Goal: Task Accomplishment & Management: Manage account settings

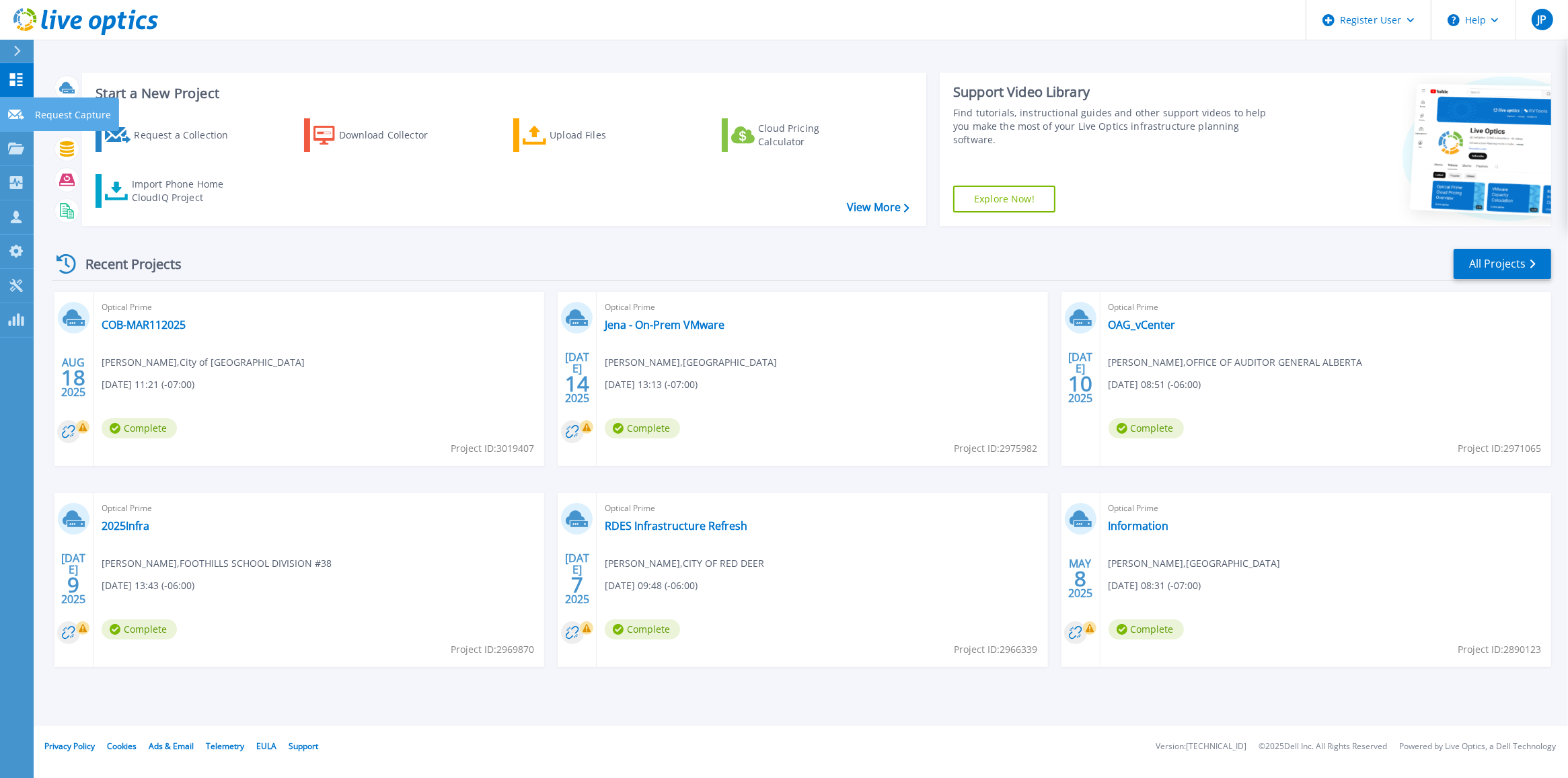
drag, startPoint x: 21, startPoint y: 112, endPoint x: 21, endPoint y: 121, distance: 9.0
click at [21, 112] on icon at bounding box center [16, 115] width 16 height 10
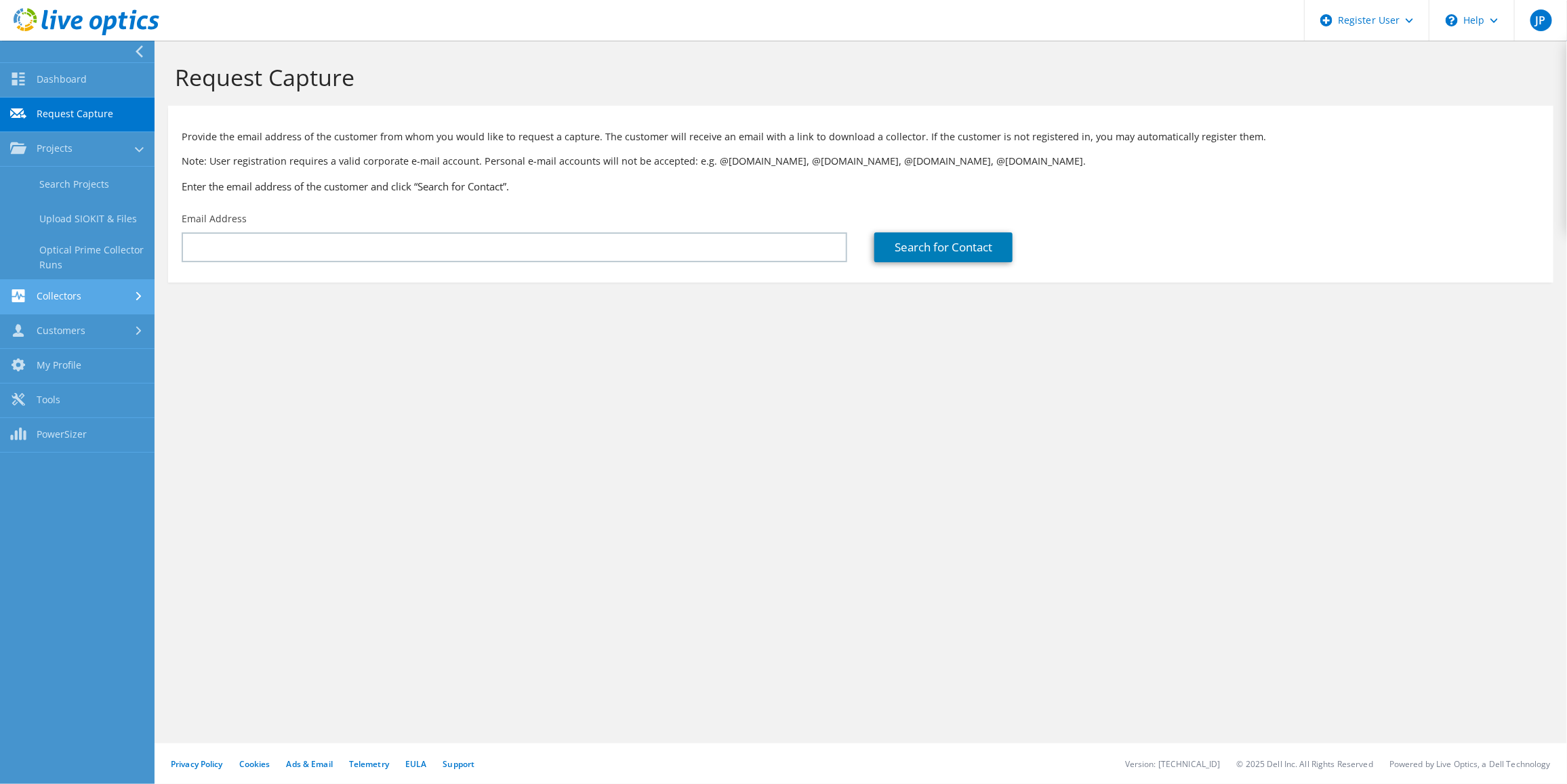
click at [66, 300] on link "Collectors" at bounding box center [77, 297] width 155 height 35
click at [68, 325] on link "Customers" at bounding box center [77, 332] width 155 height 35
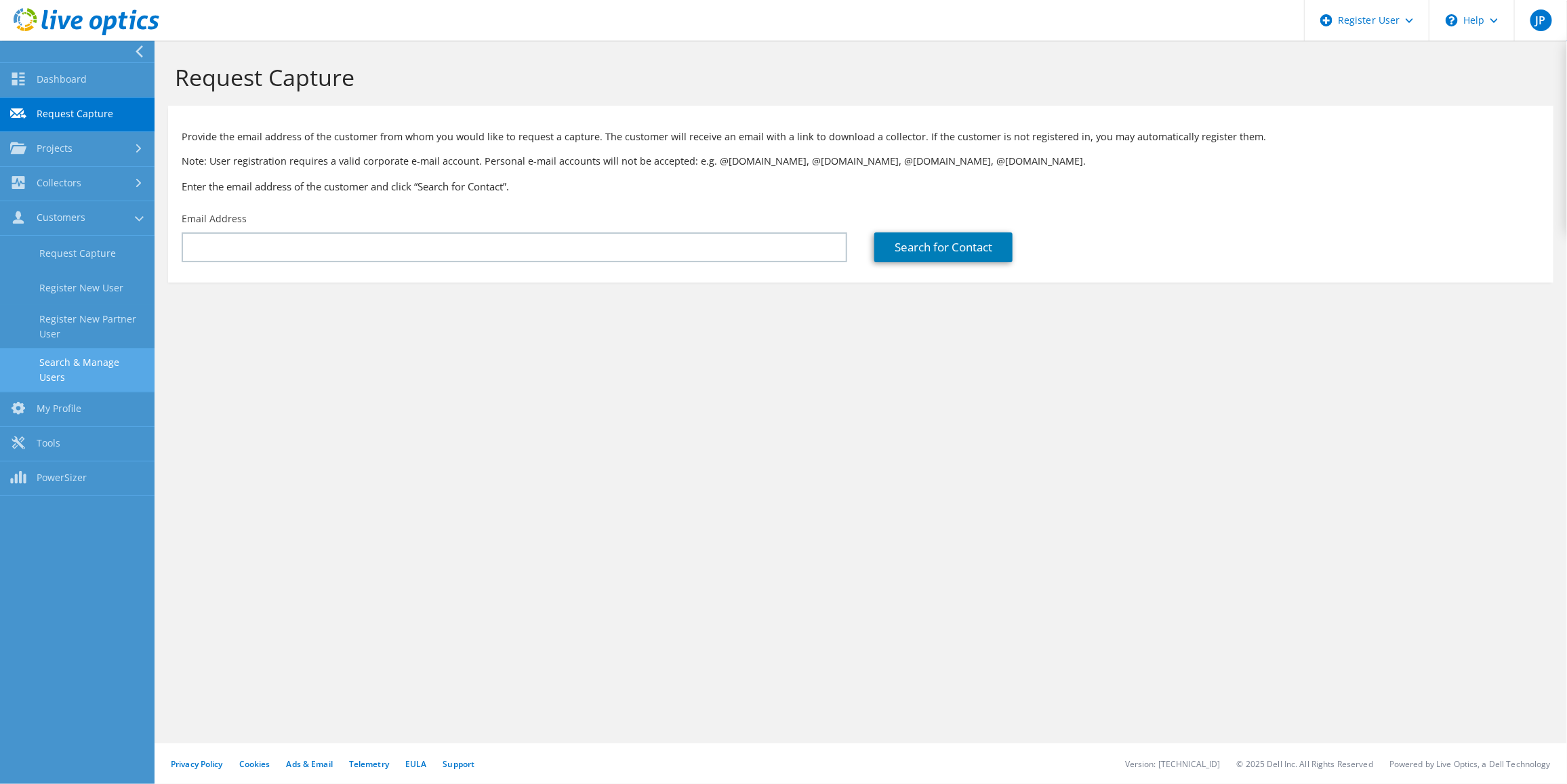
click at [72, 367] on link "Search & Manage Users" at bounding box center [77, 370] width 155 height 43
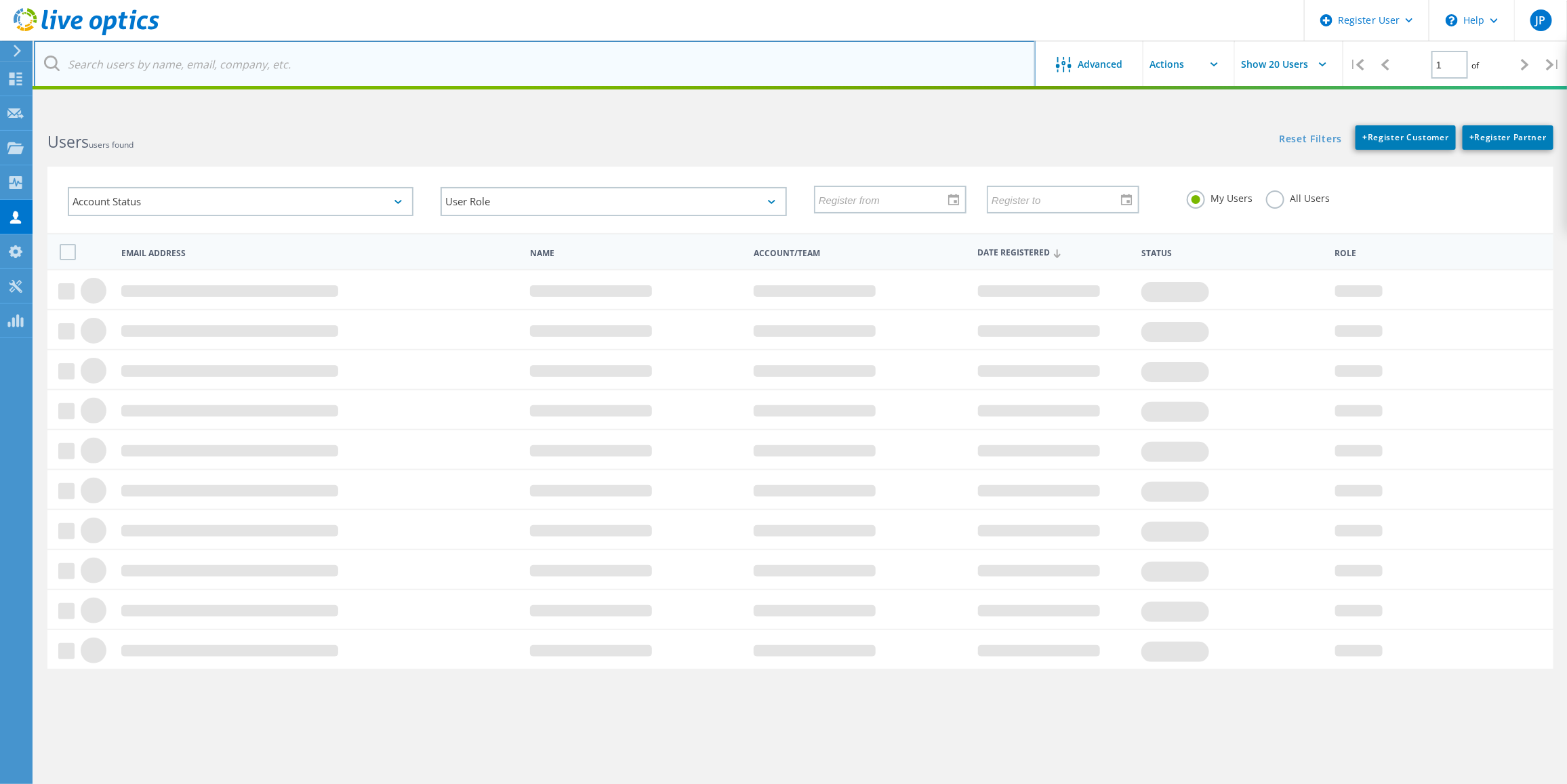
click at [120, 66] on input "text" at bounding box center [534, 64] width 1002 height 47
paste input "[EMAIL_ADDRESS][DOMAIN_NAME]"
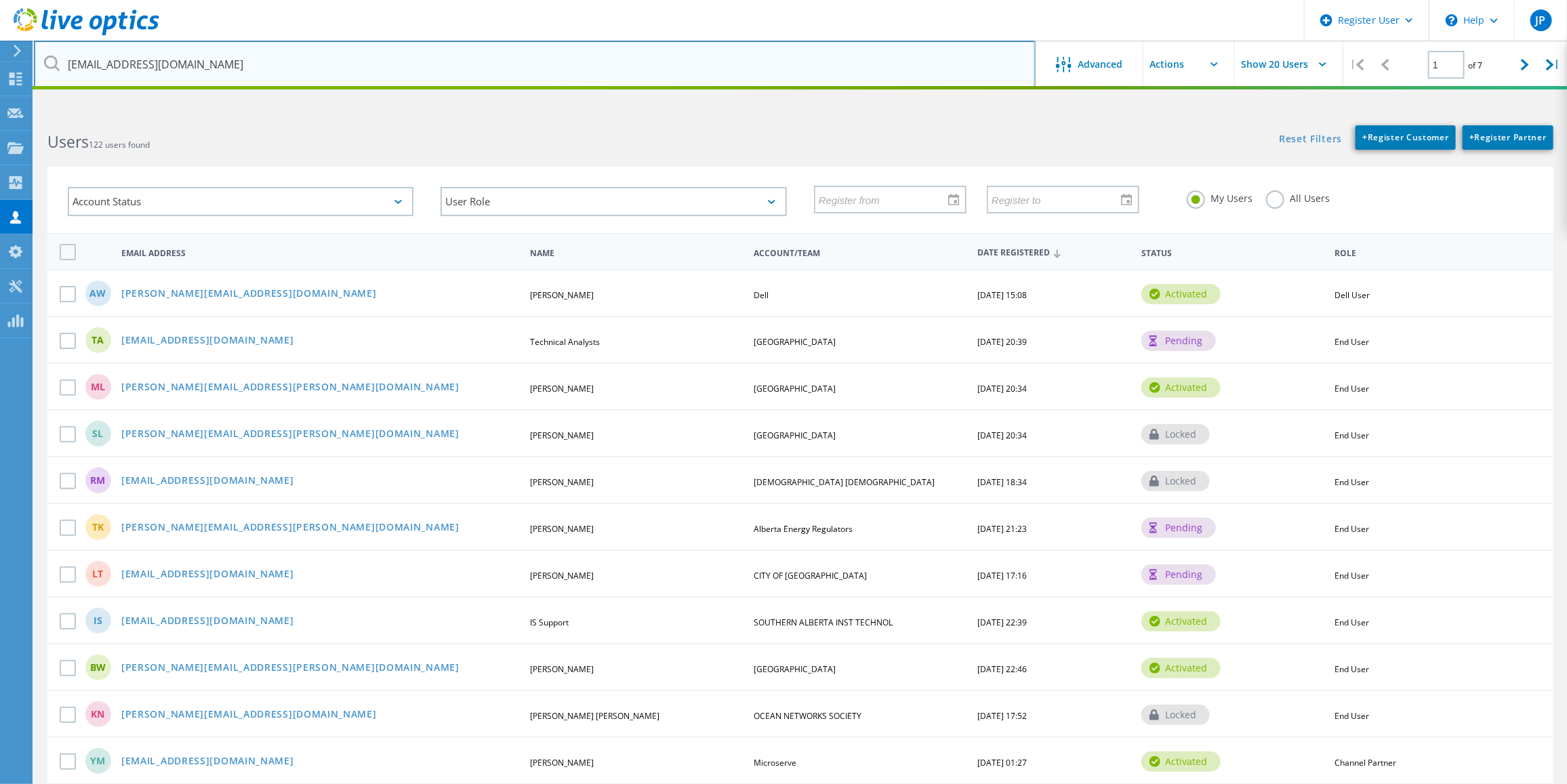
type input "[EMAIL_ADDRESS][DOMAIN_NAME]"
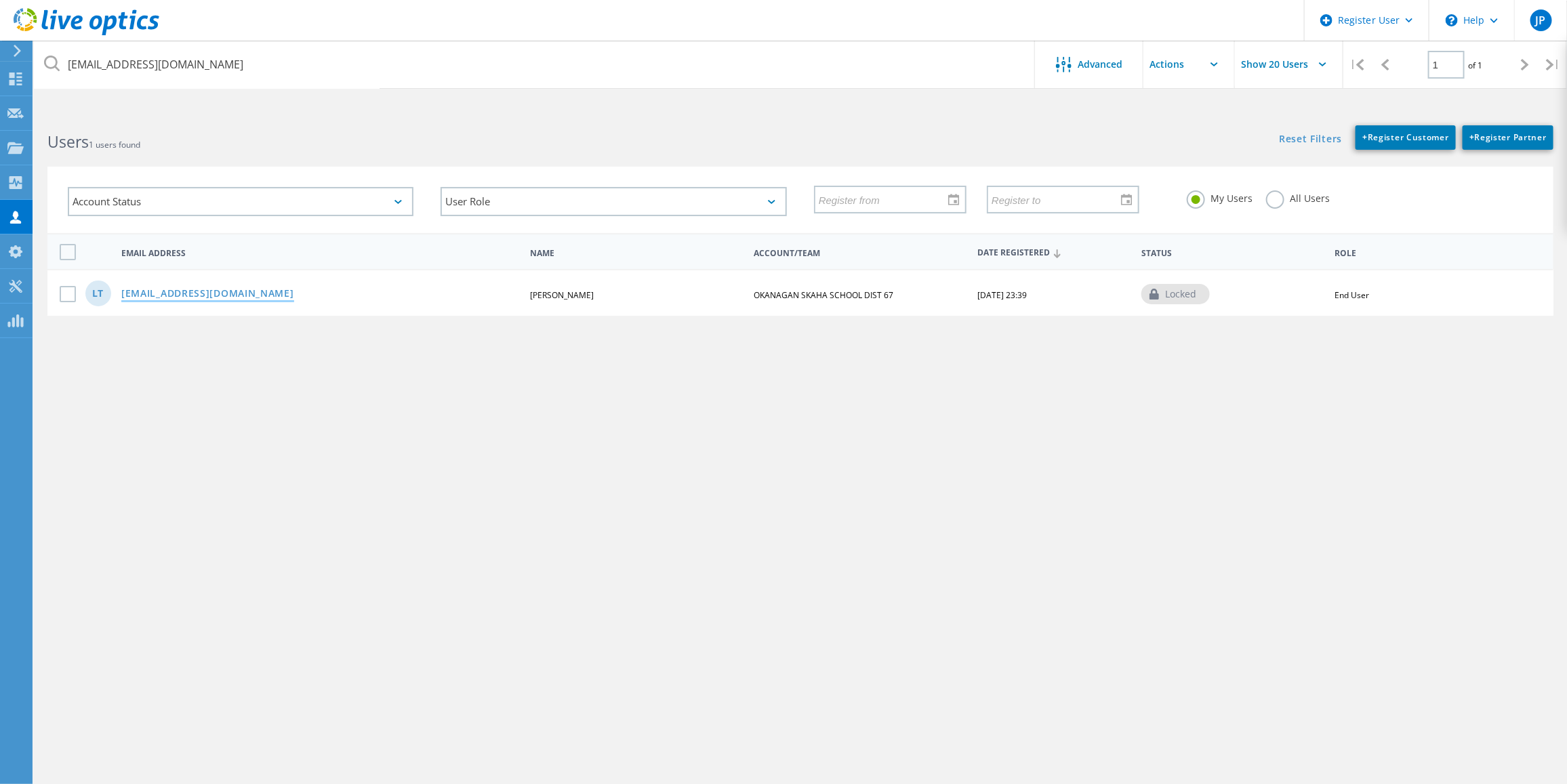
click at [191, 297] on link "[EMAIL_ADDRESS][DOMAIN_NAME]" at bounding box center [208, 294] width 173 height 11
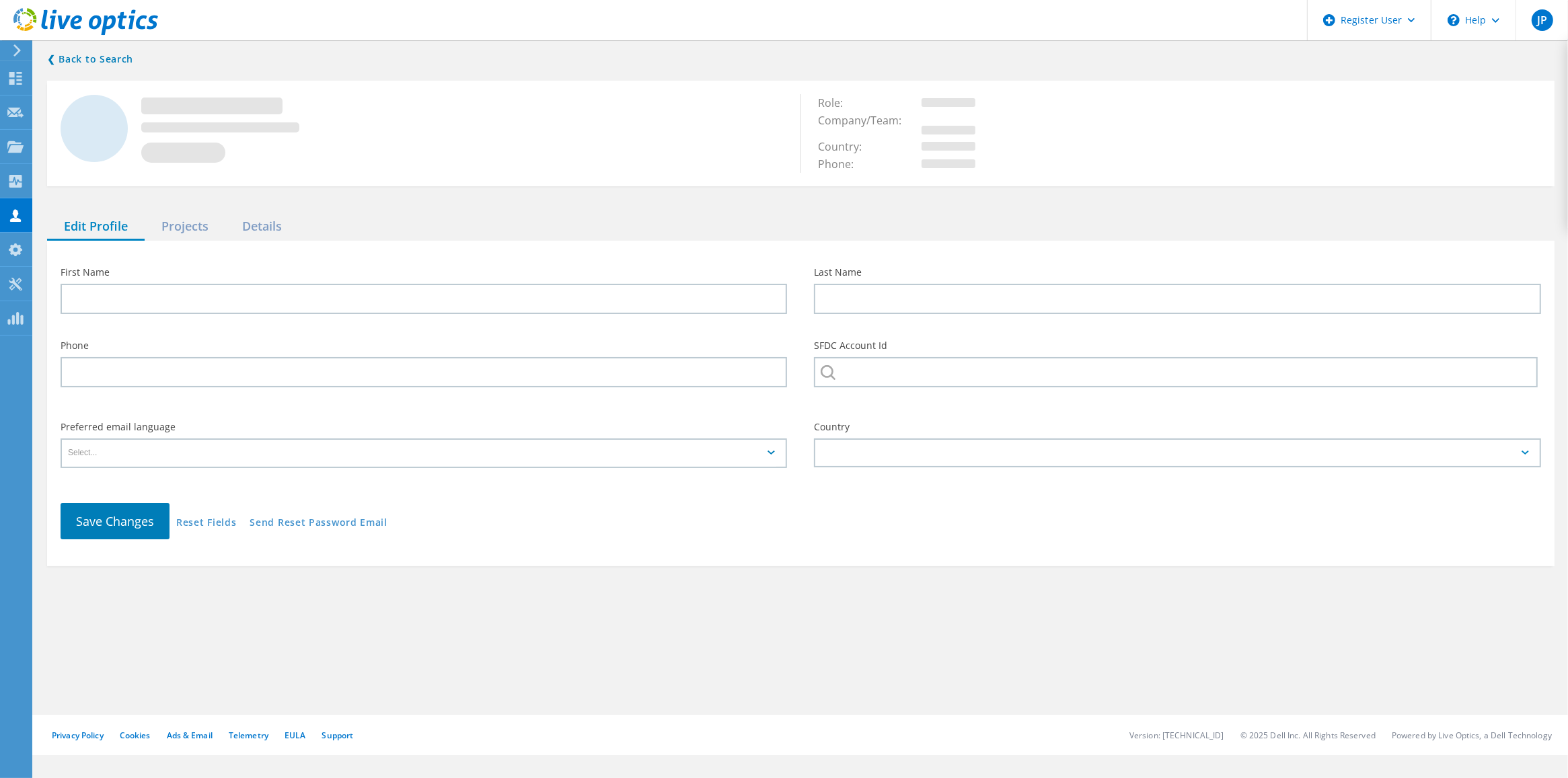
type input "Lien"
type input "[PERSON_NAME]"
type input "OKANAGAN SKAHA SCHOOL DIST 67"
type input "English"
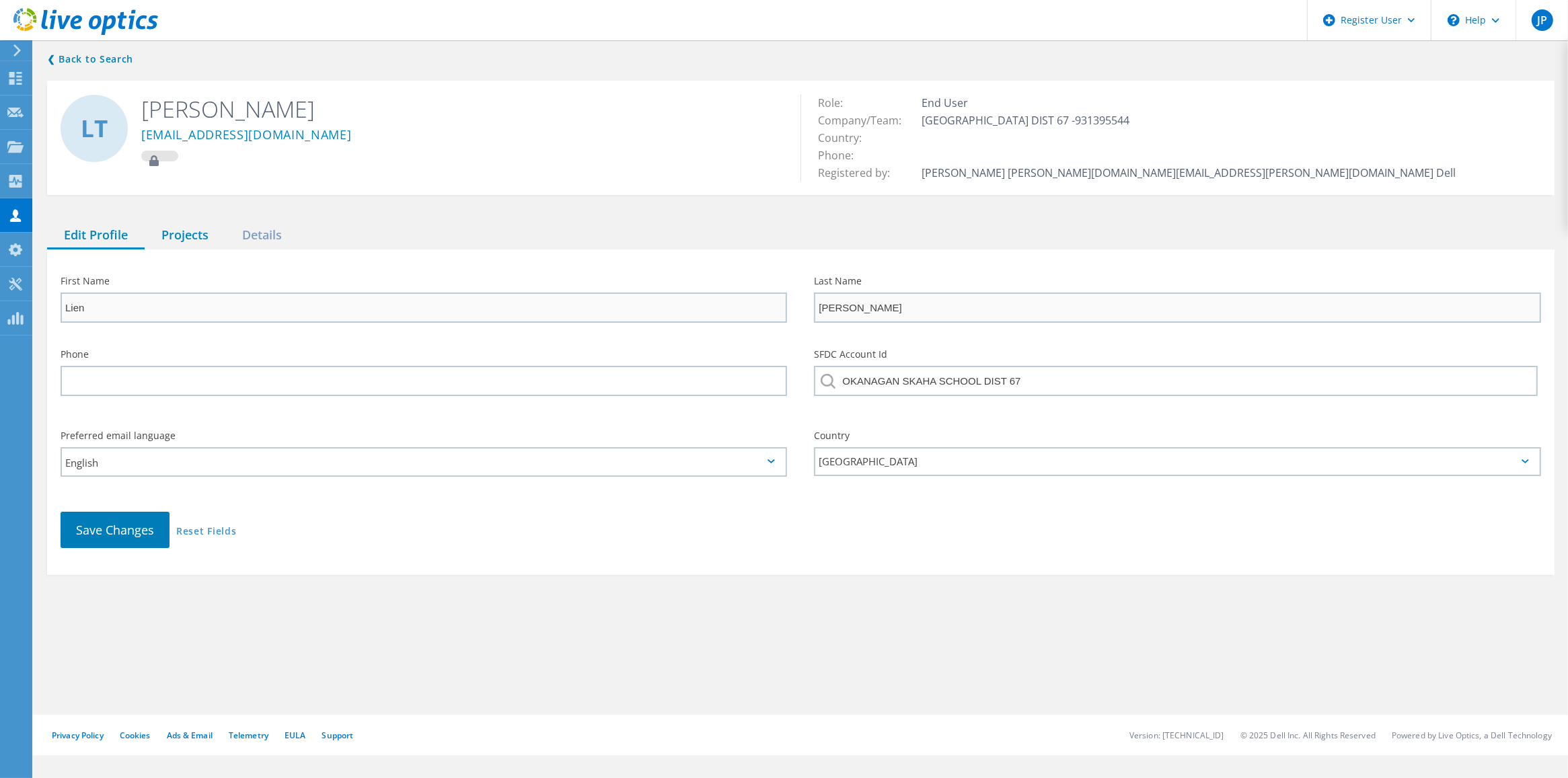
click at [195, 237] on div "Projects" at bounding box center [184, 235] width 81 height 27
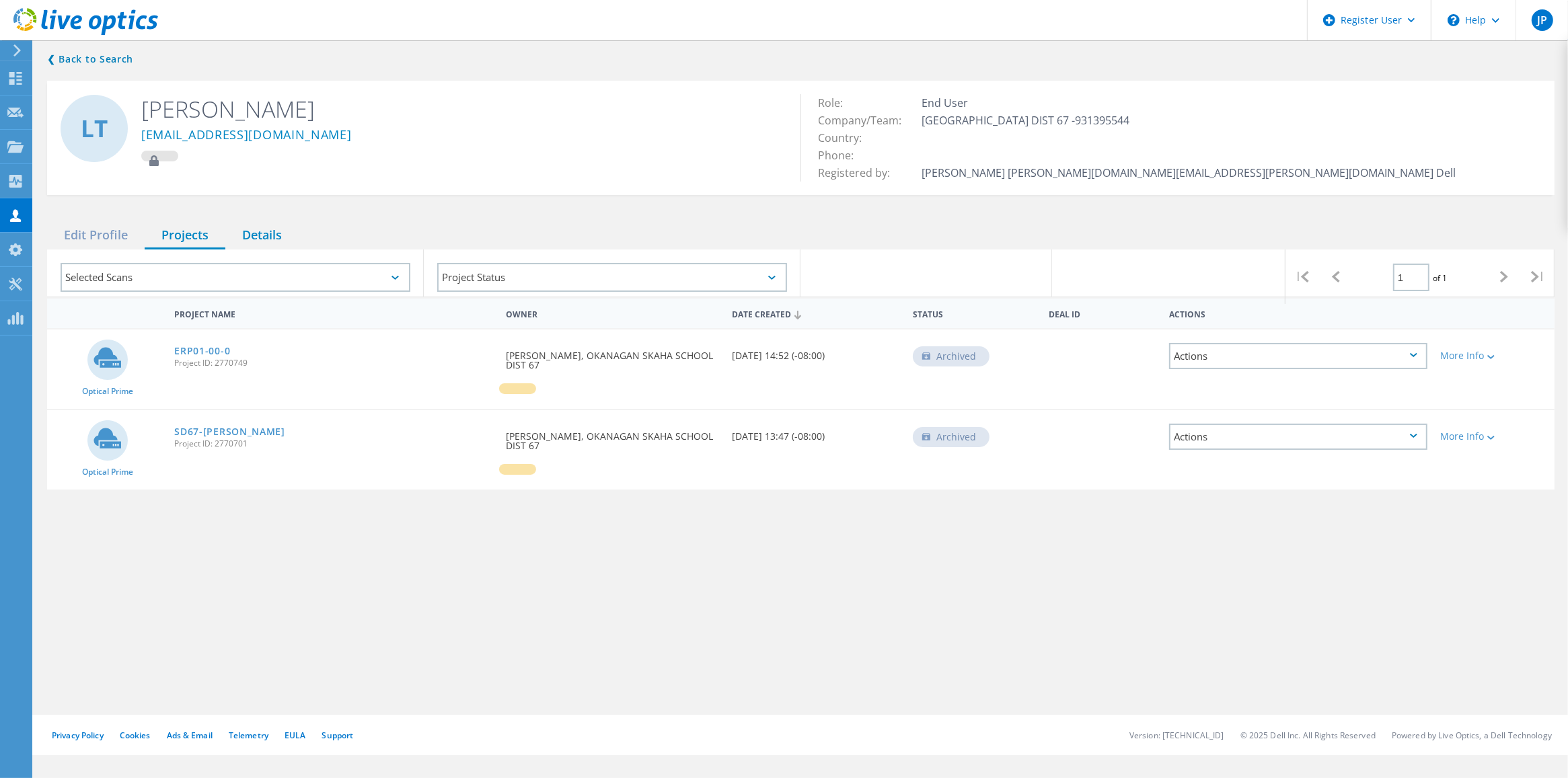
drag, startPoint x: 280, startPoint y: 233, endPoint x: 261, endPoint y: 233, distance: 19.0
click at [280, 233] on div "Details" at bounding box center [262, 235] width 74 height 27
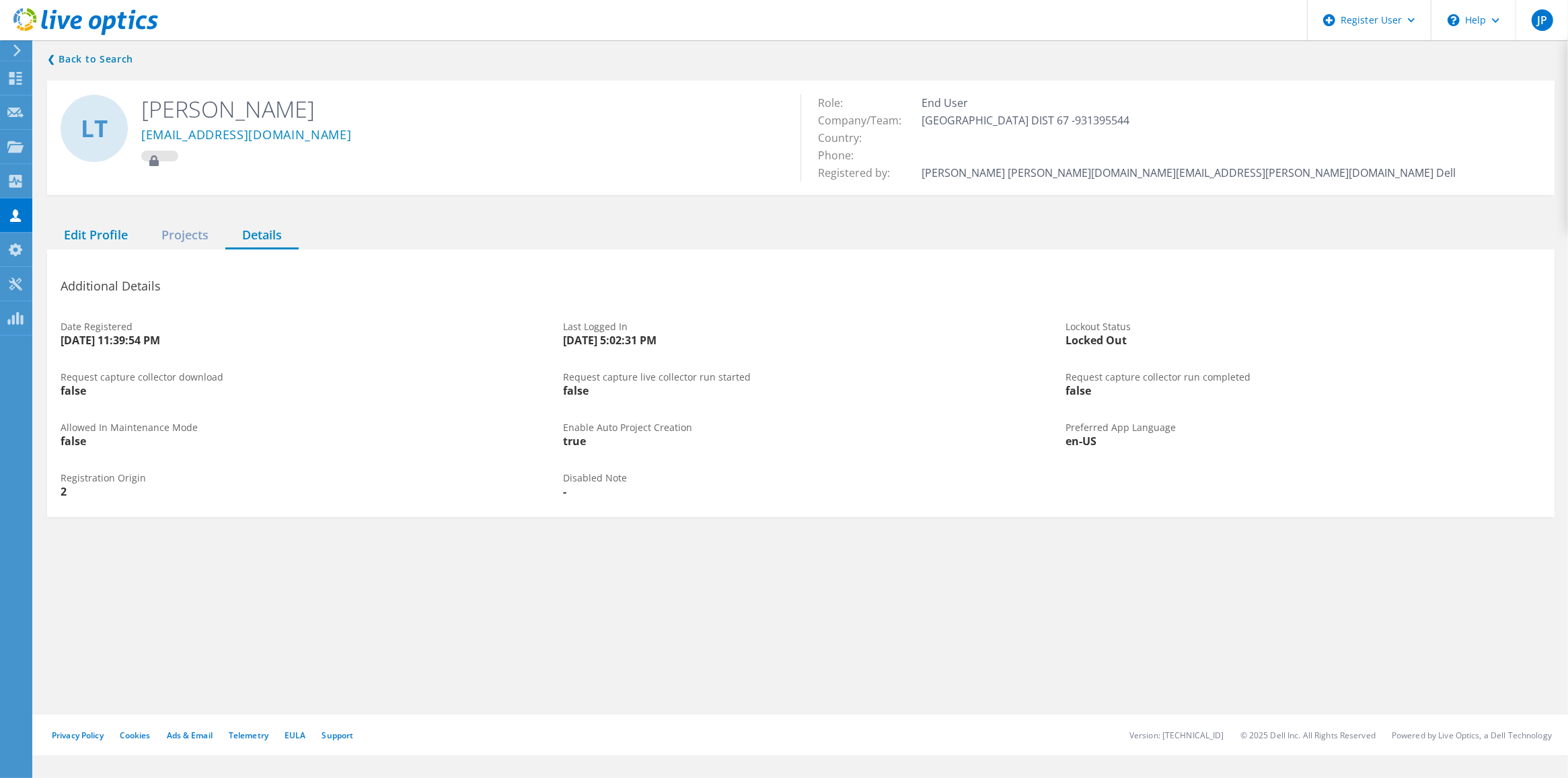
click at [106, 237] on div "Edit Profile" at bounding box center [95, 235] width 97 height 27
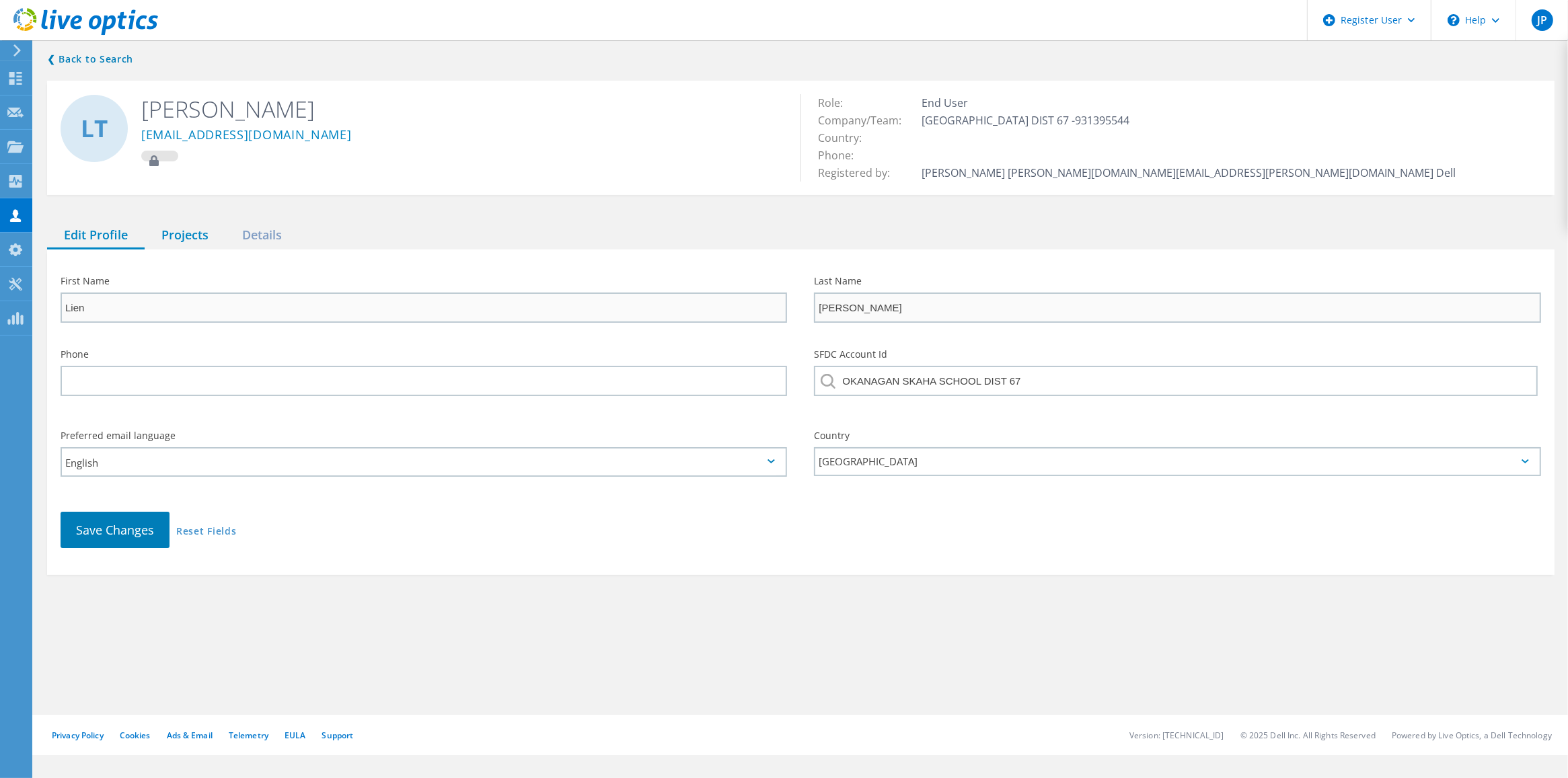
click at [195, 239] on div "Projects" at bounding box center [184, 235] width 81 height 27
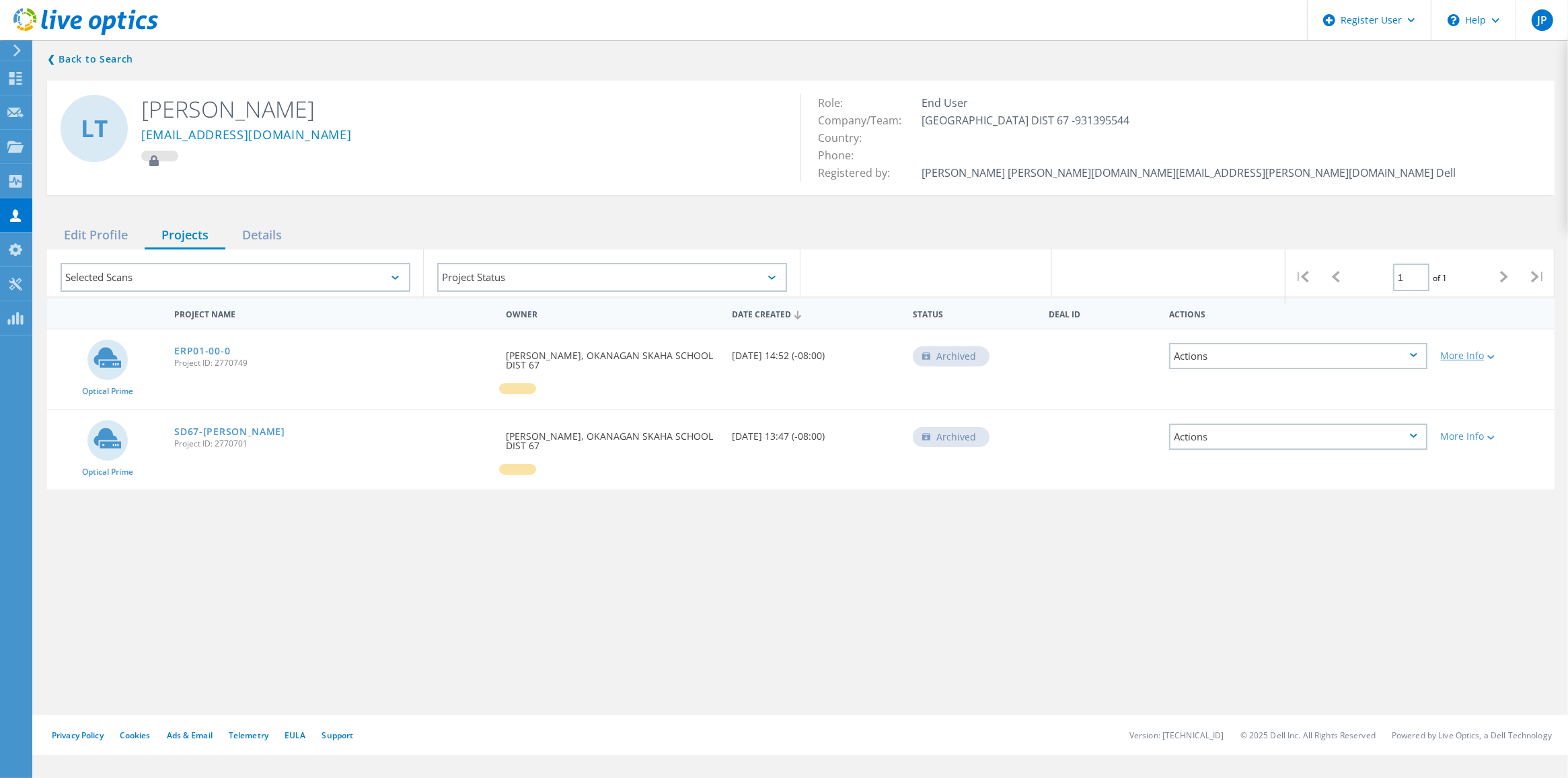
click at [1458, 352] on div "More Info" at bounding box center [1494, 355] width 107 height 9
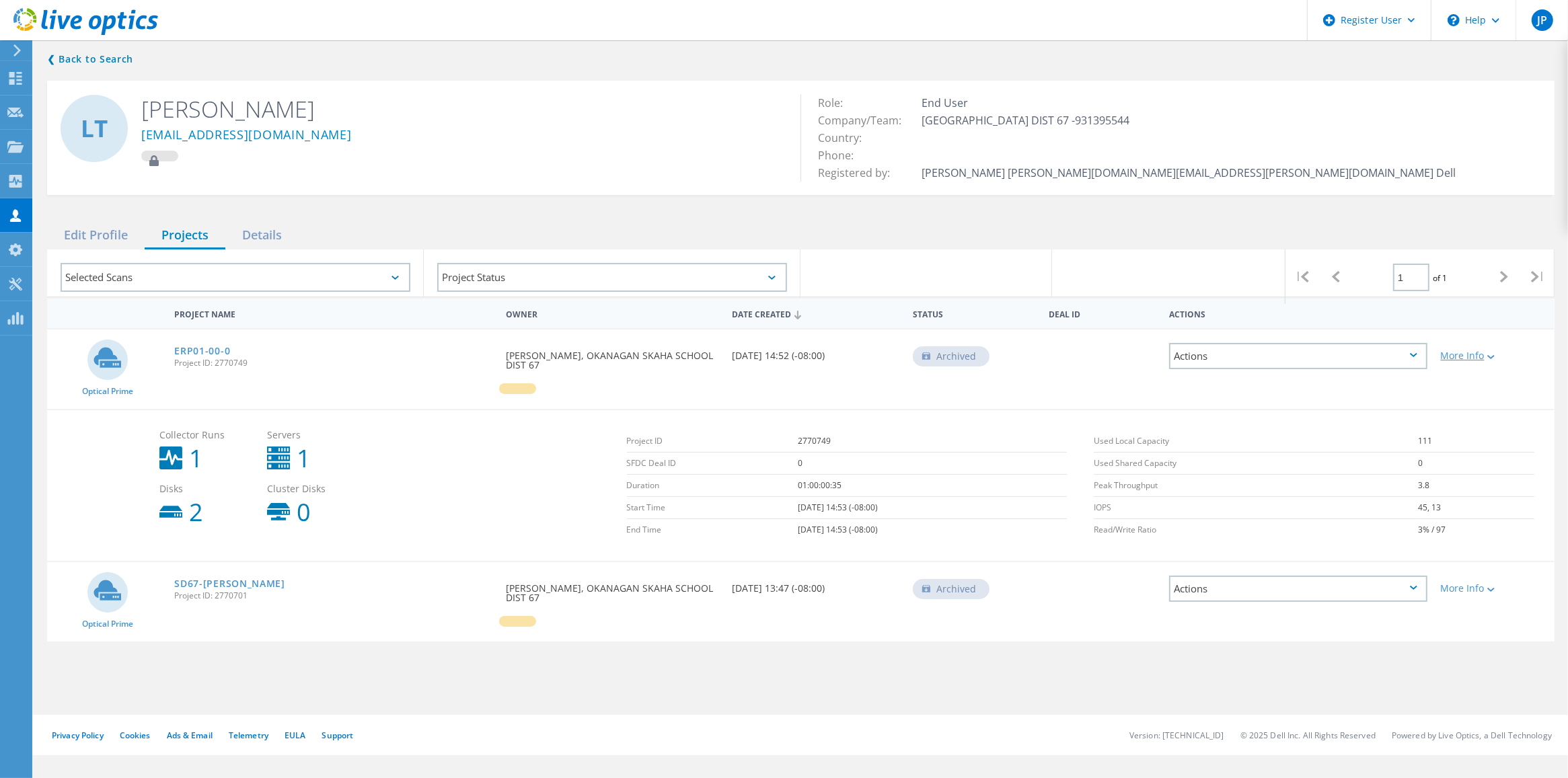
click at [1494, 355] on icon at bounding box center [1491, 357] width 8 height 4
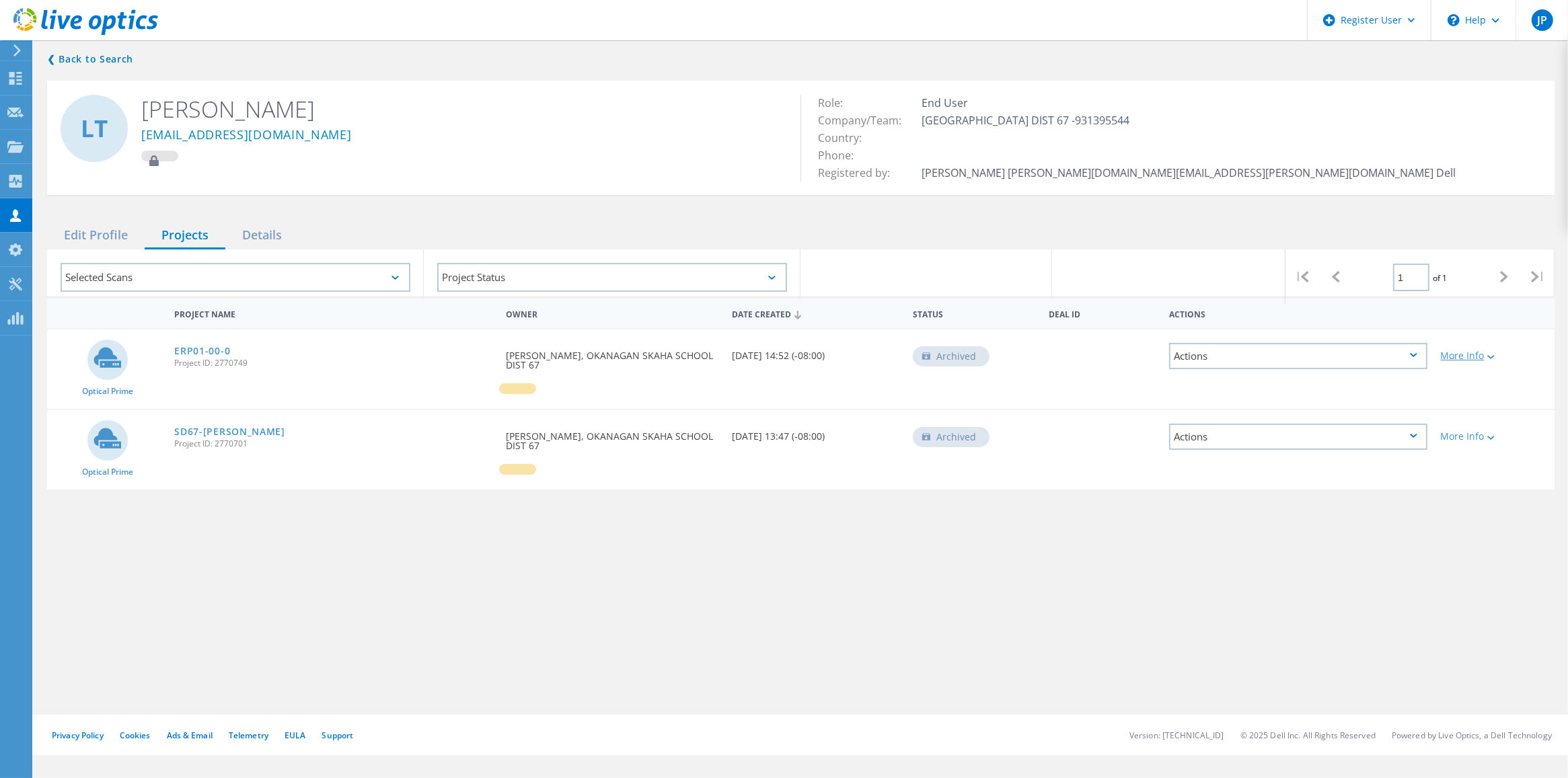
click at [1494, 352] on div at bounding box center [1490, 356] width 10 height 8
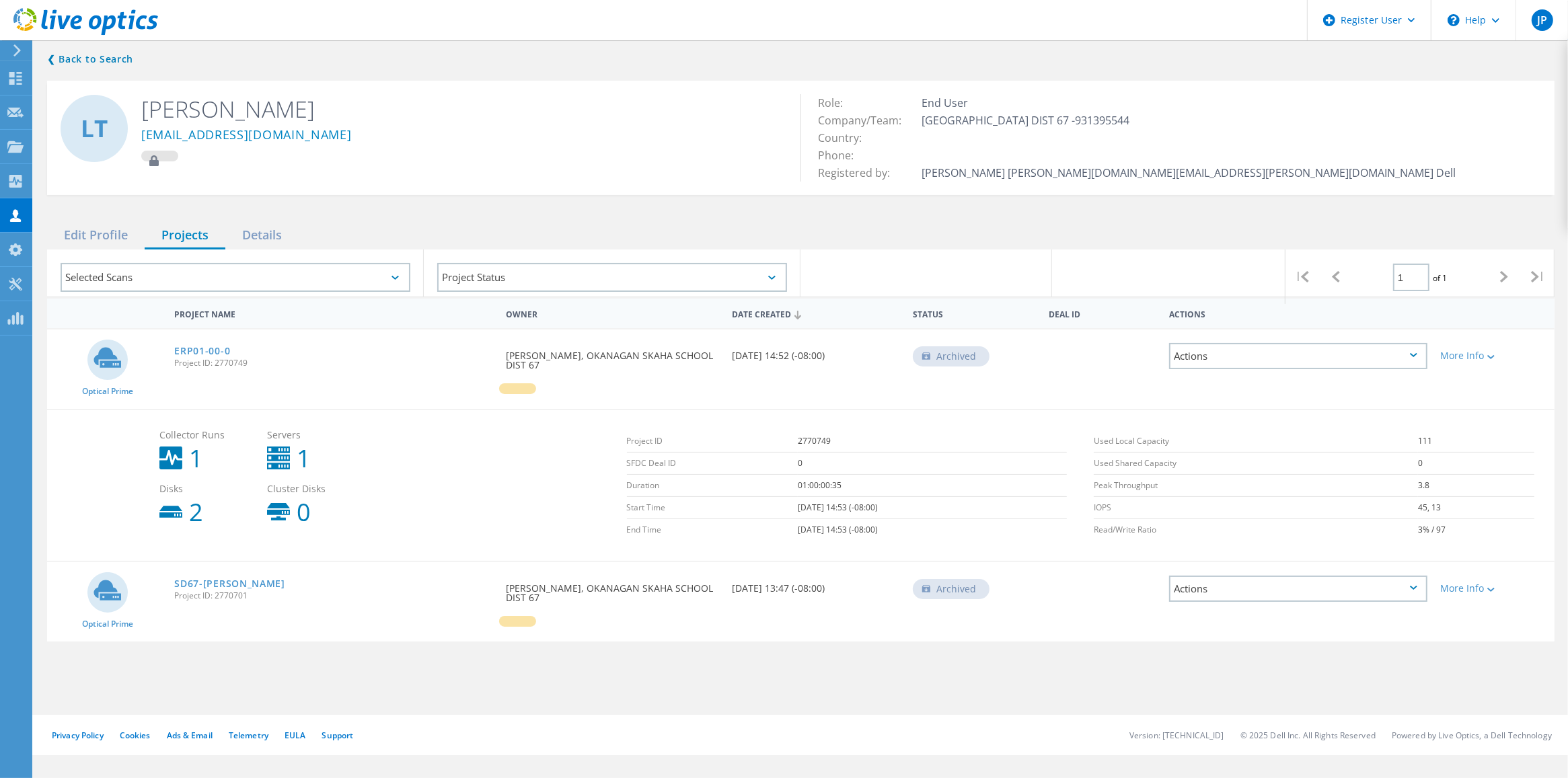
click at [1415, 351] on div "Actions" at bounding box center [1298, 356] width 258 height 26
click at [1232, 391] on div "Restore" at bounding box center [1298, 398] width 255 height 21
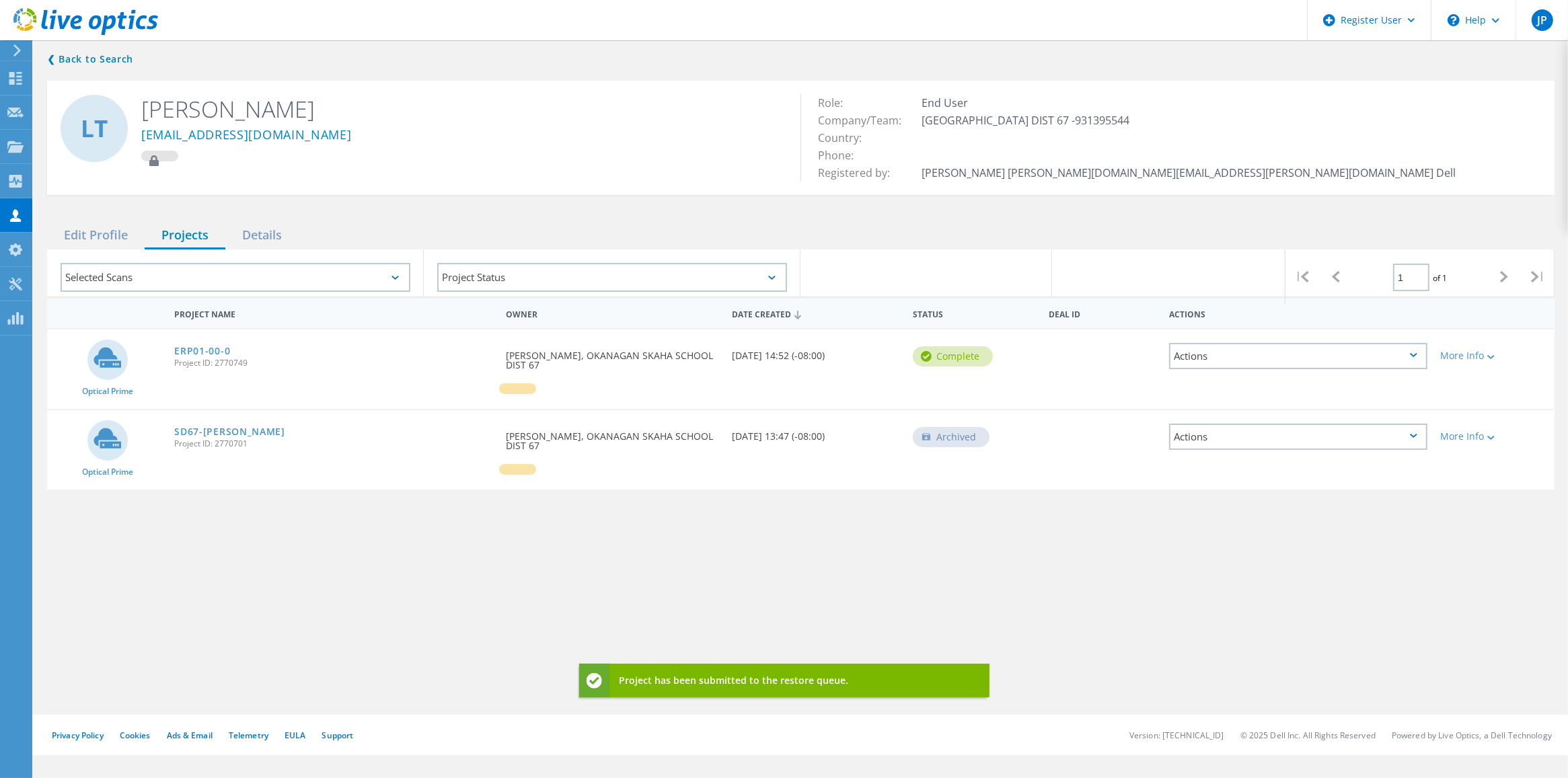
click at [1424, 424] on div "Actions" at bounding box center [1298, 436] width 258 height 26
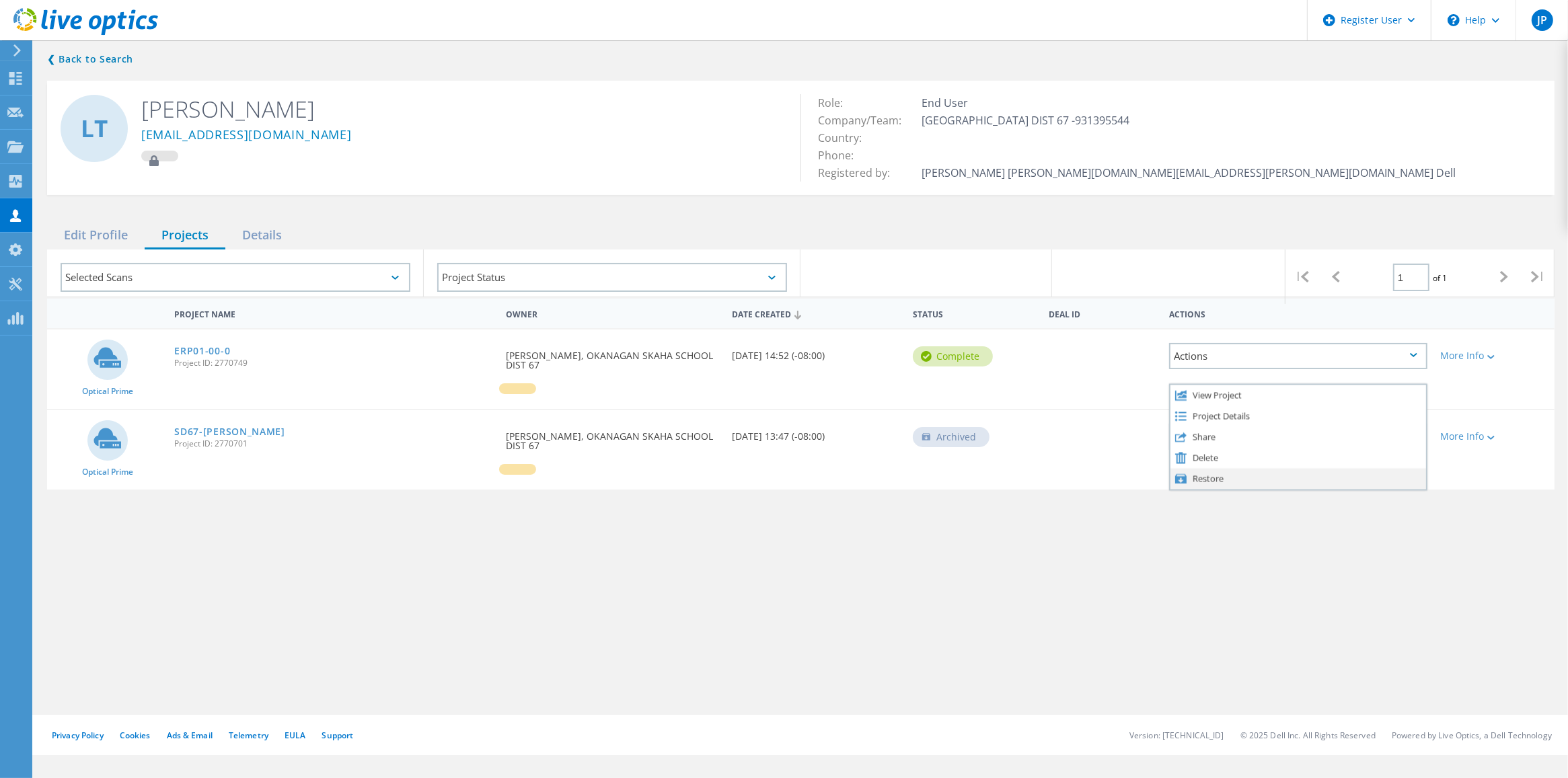
click at [1256, 468] on div "Restore" at bounding box center [1298, 478] width 255 height 21
click at [202, 359] on span "Project ID: 2770749" at bounding box center [333, 363] width 318 height 8
click at [205, 347] on link "ERP01-00-0" at bounding box center [202, 351] width 56 height 9
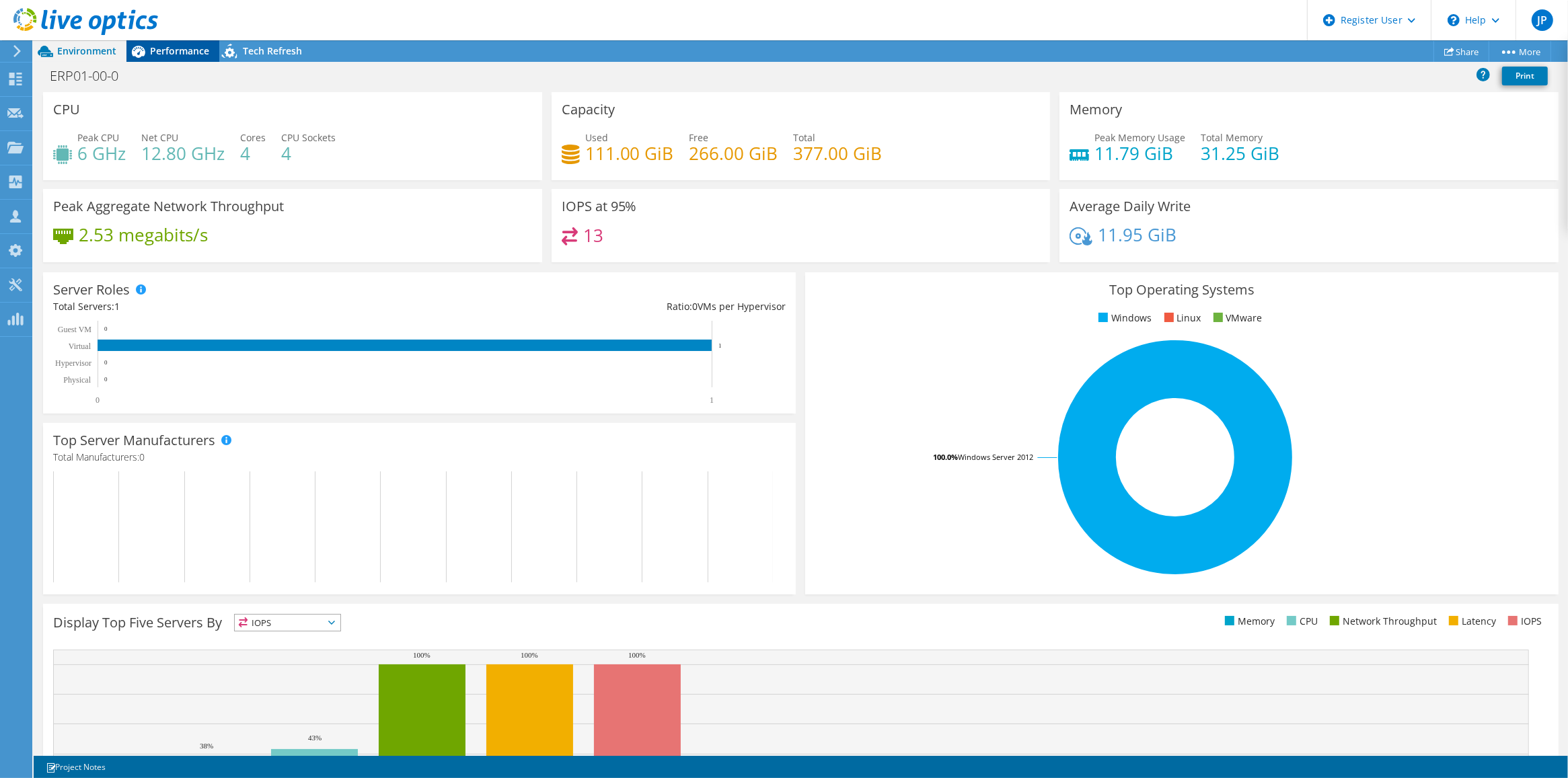
click at [184, 46] on span "Performance" at bounding box center [179, 50] width 60 height 13
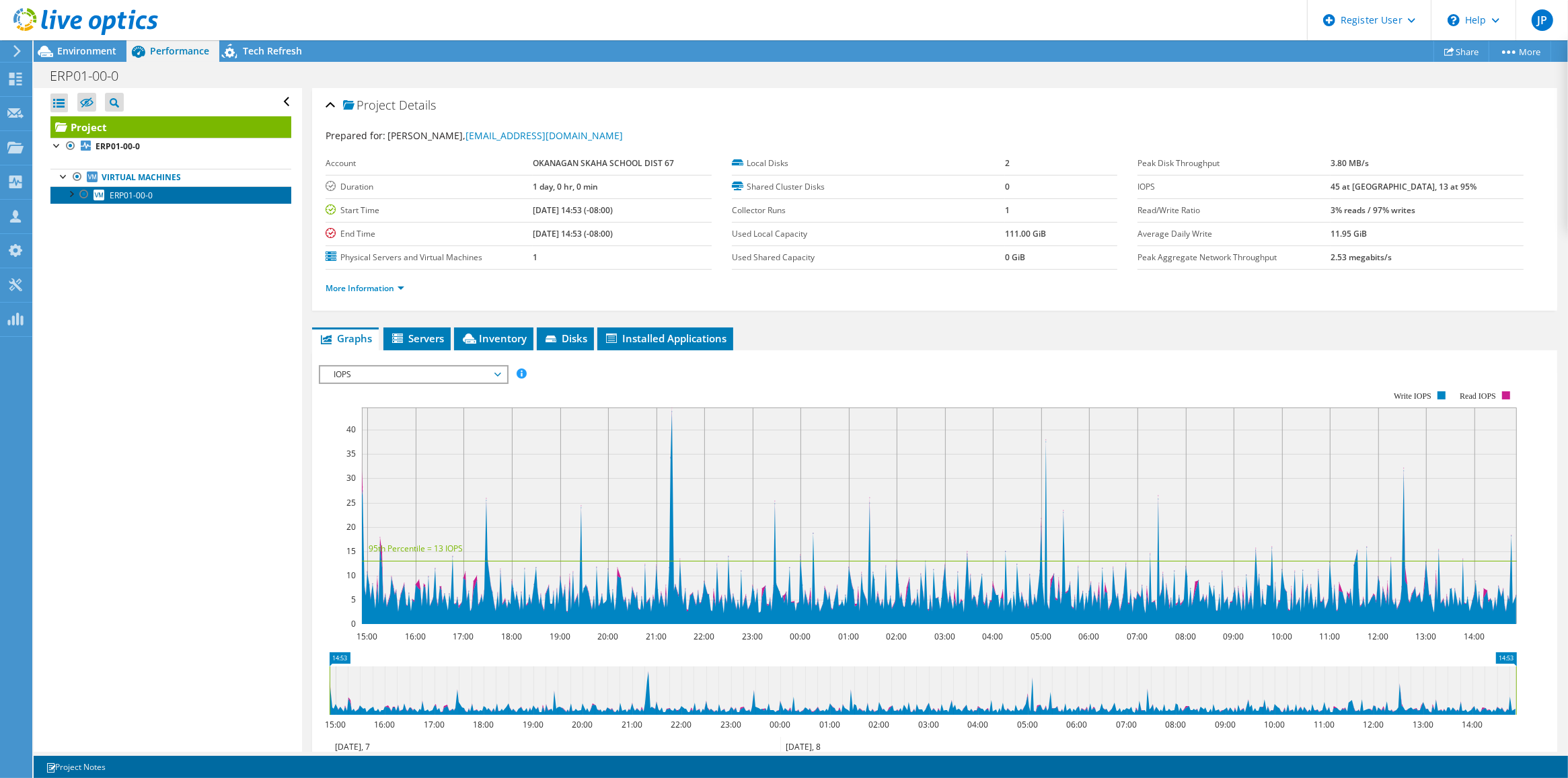
click at [128, 196] on span "ERP01-00-0" at bounding box center [131, 195] width 43 height 11
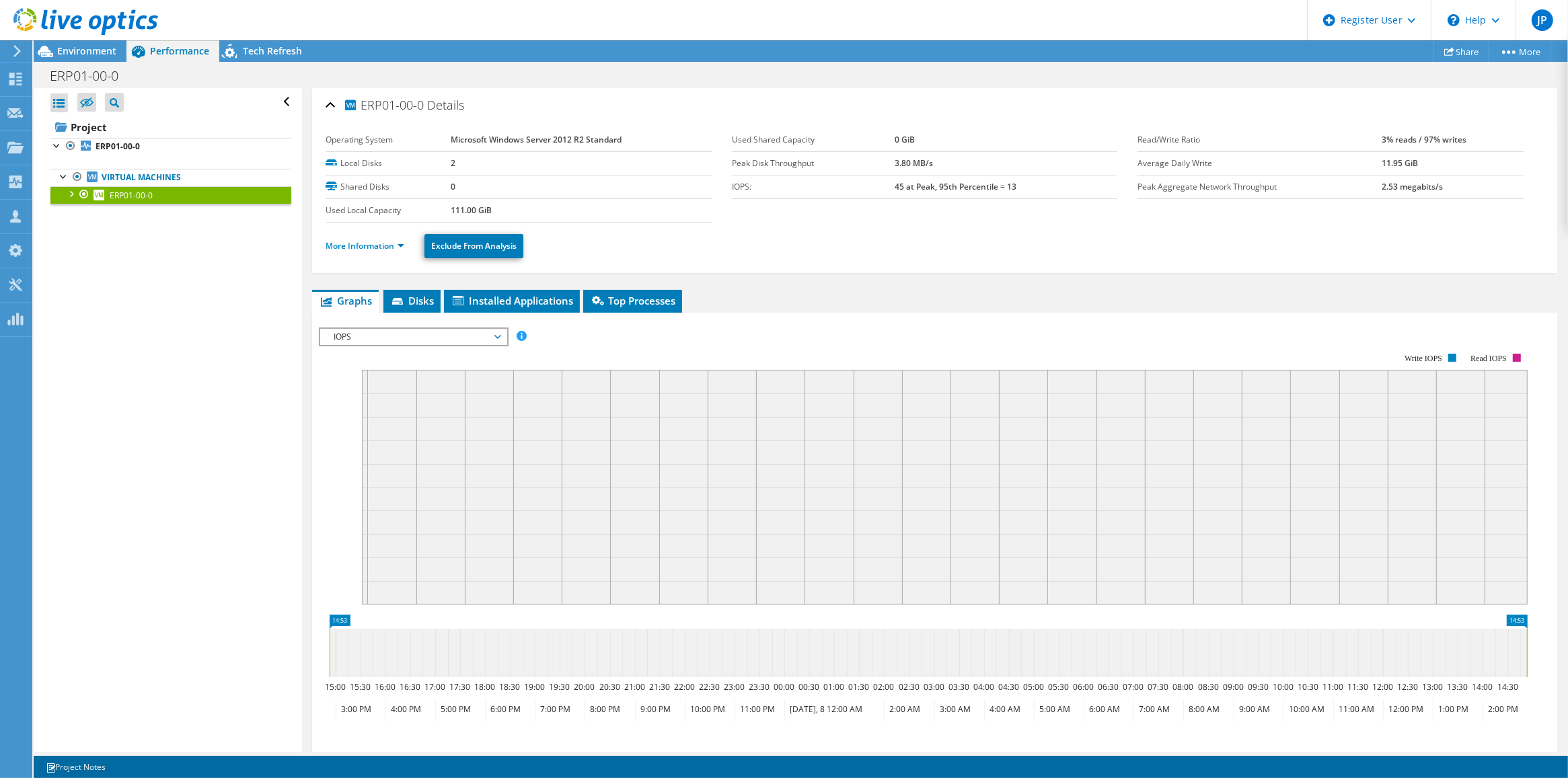
click at [72, 195] on div at bounding box center [70, 193] width 13 height 13
click at [381, 247] on link "More Information" at bounding box center [365, 246] width 78 height 11
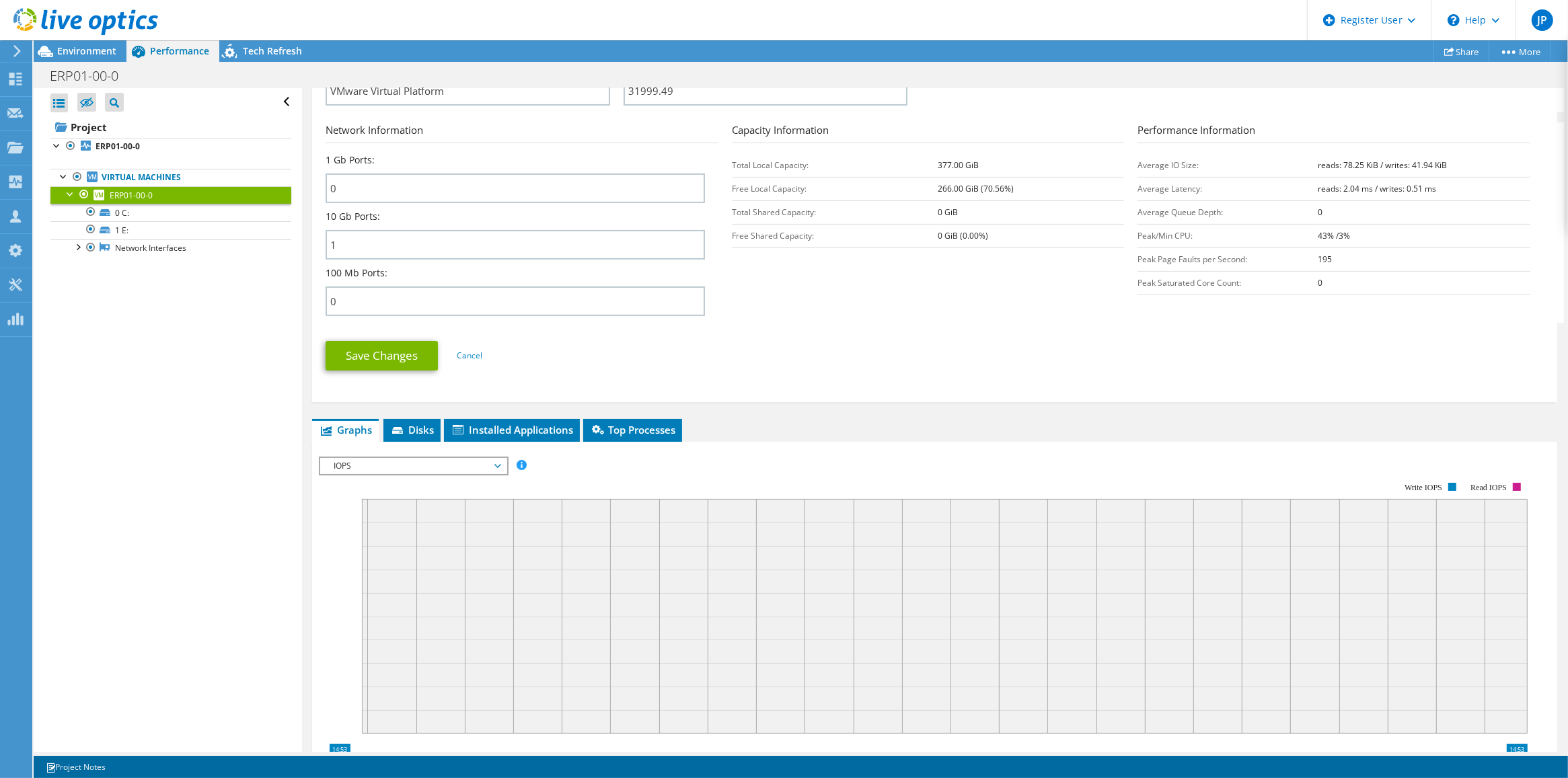
scroll to position [504, 0]
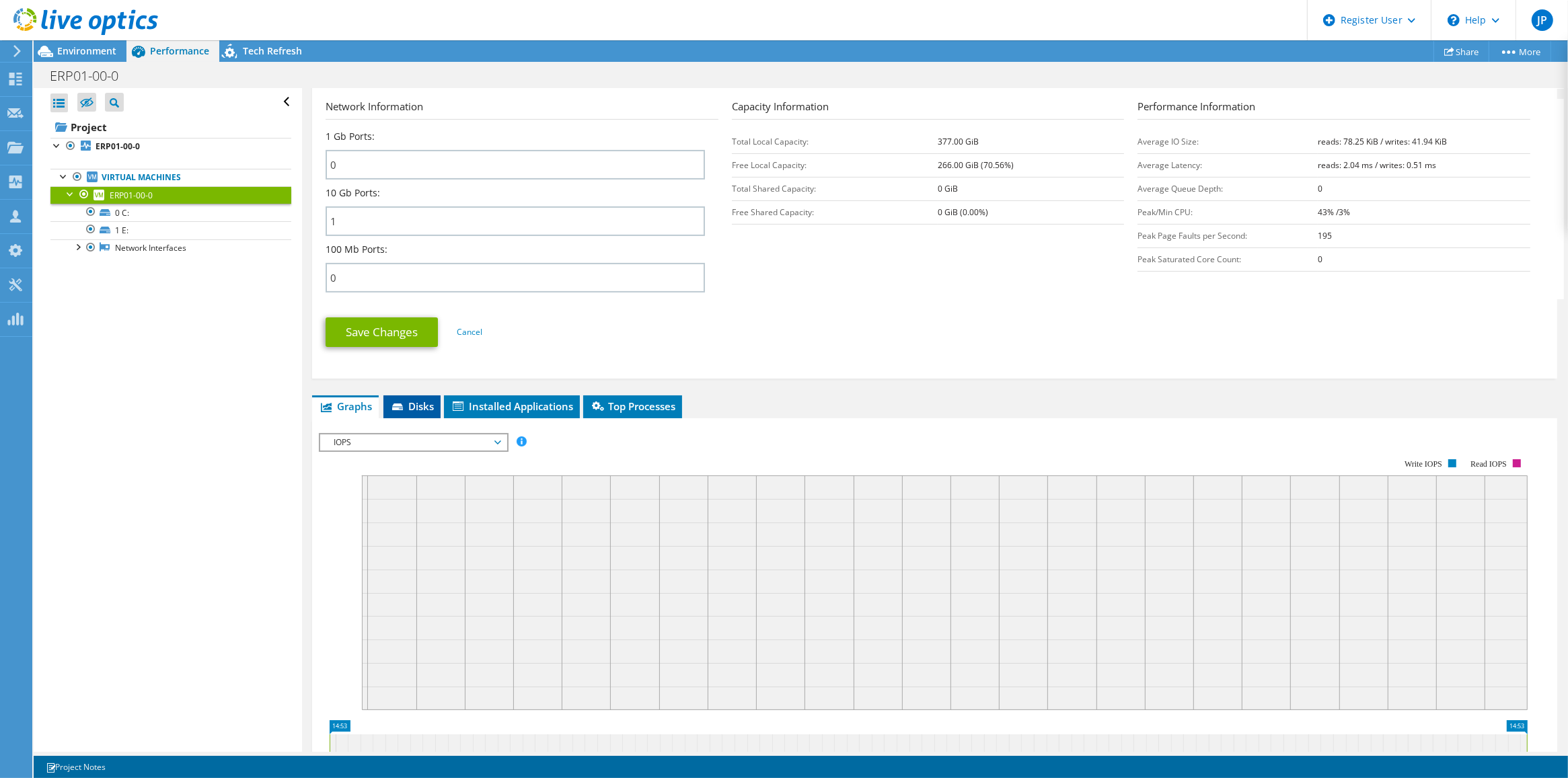
click at [414, 410] on span "Disks" at bounding box center [412, 405] width 43 height 13
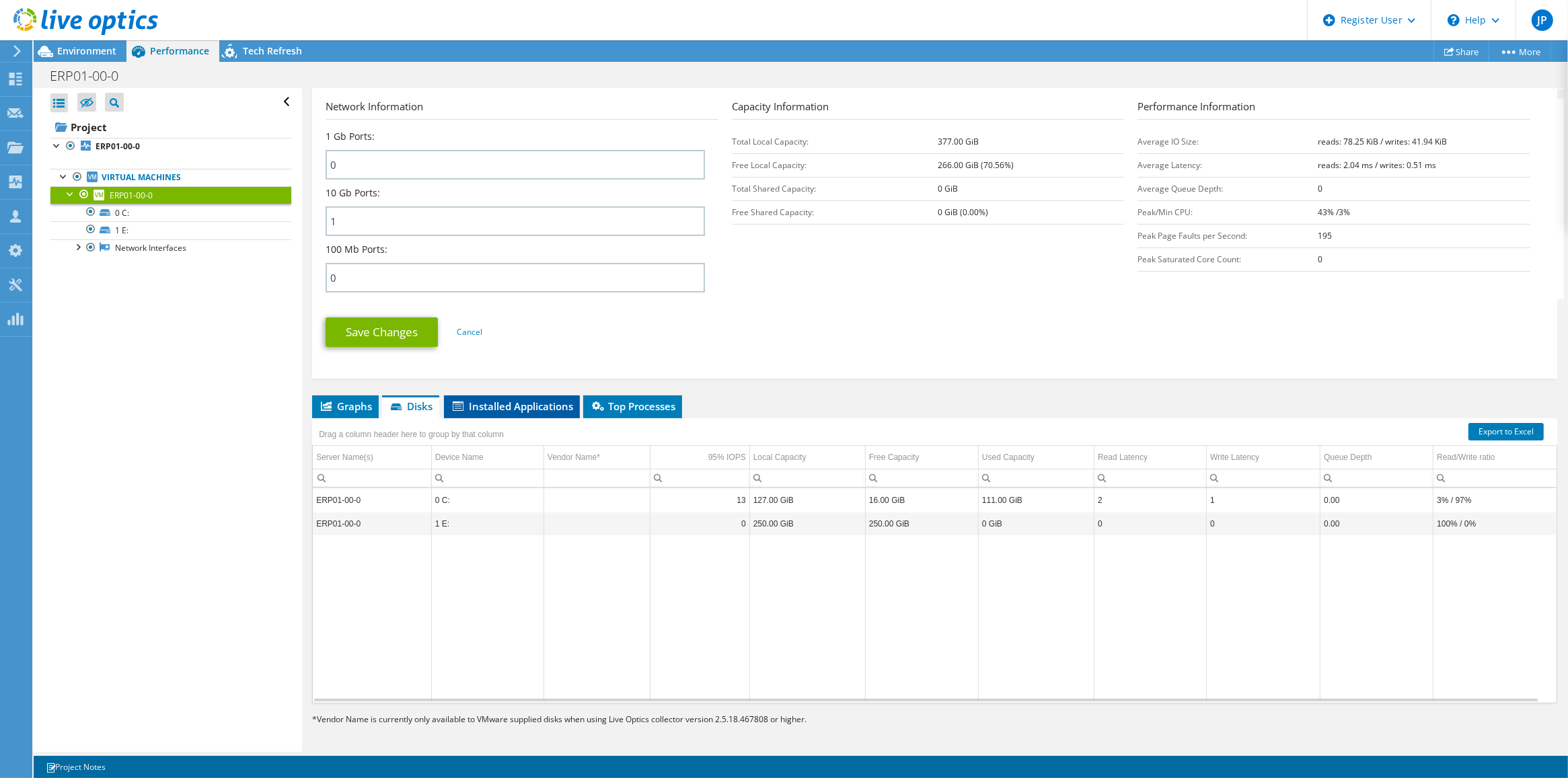
click at [503, 405] on span "Installed Applications" at bounding box center [511, 405] width 123 height 13
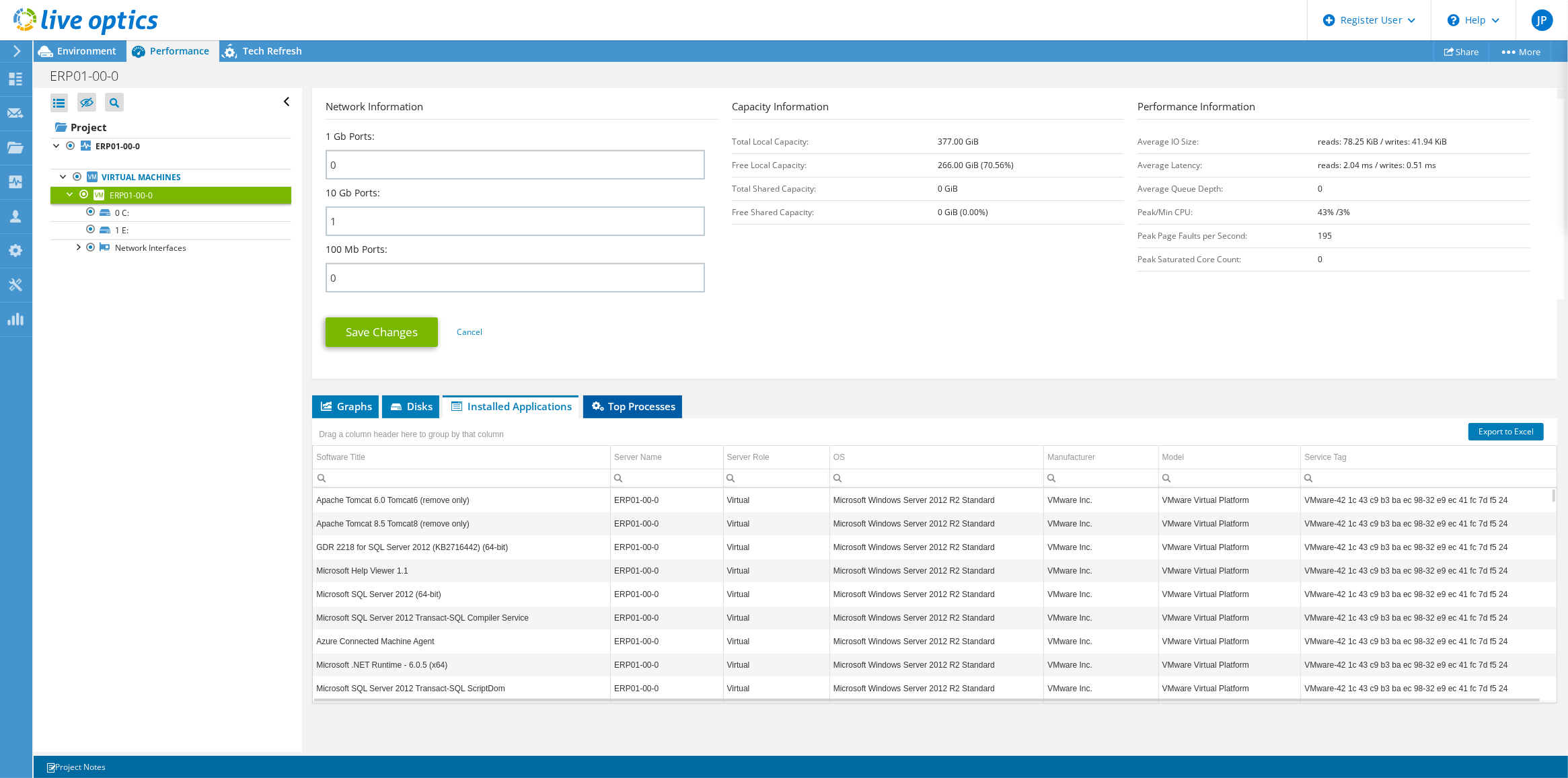
click at [631, 404] on span "Top Processes" at bounding box center [633, 405] width 85 height 13
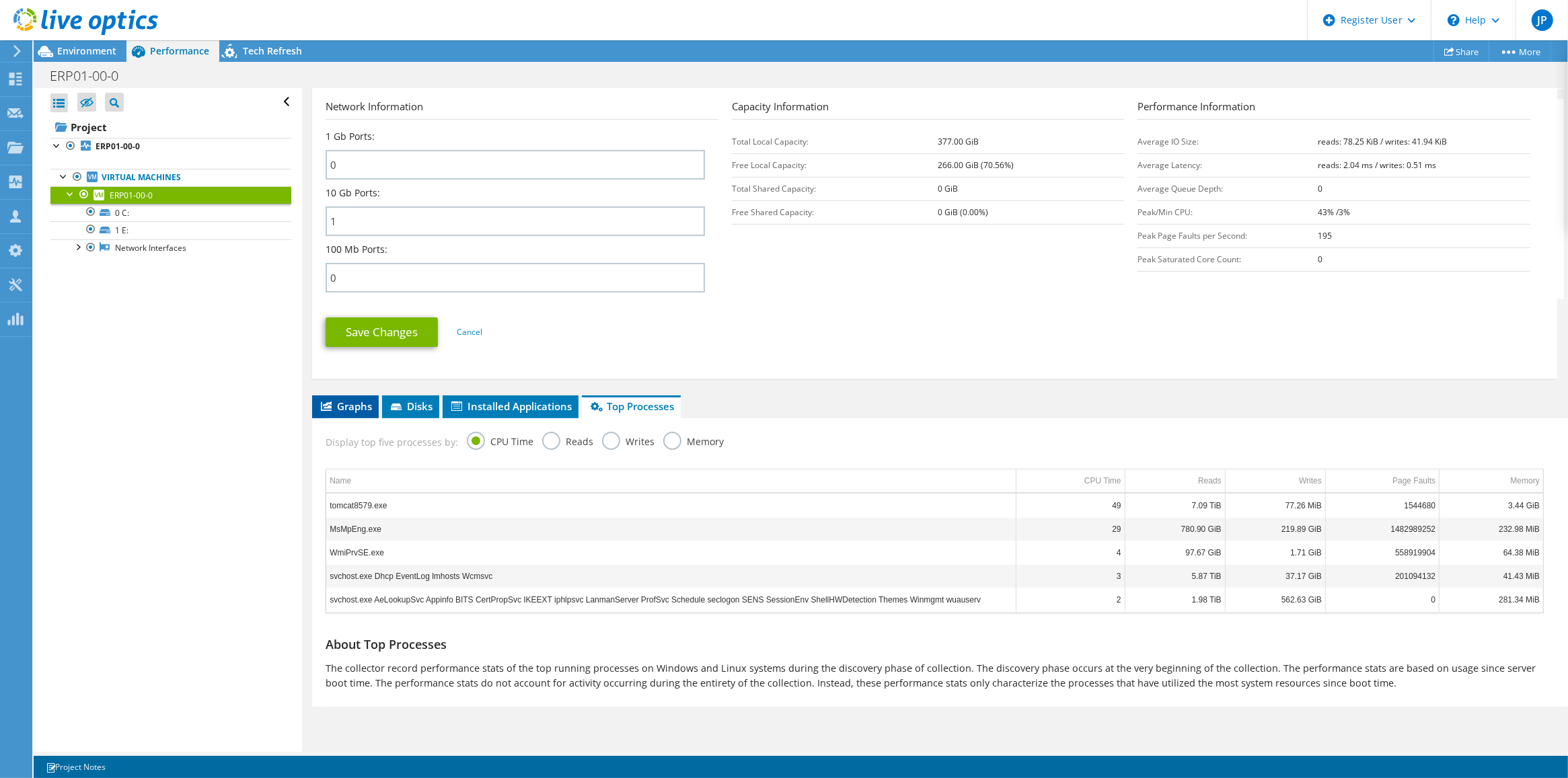
click at [334, 407] on span "Graphs" at bounding box center [345, 405] width 53 height 13
